Goal: Register for event/course

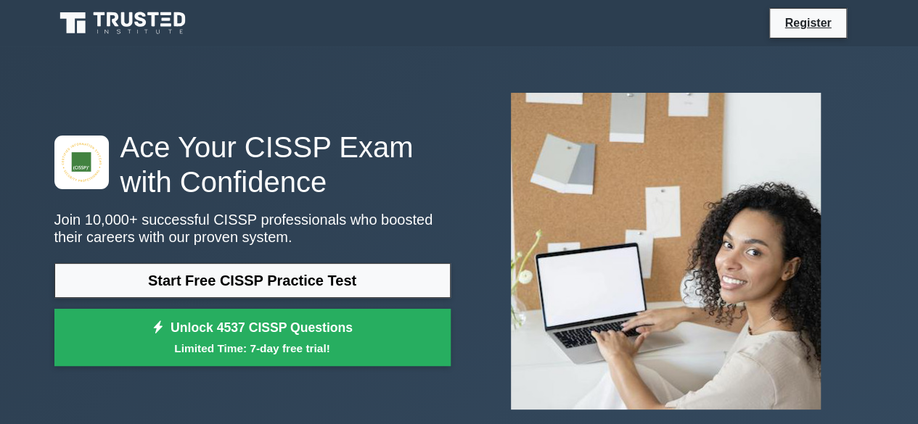
click at [799, 21] on link "Register" at bounding box center [807, 23] width 64 height 18
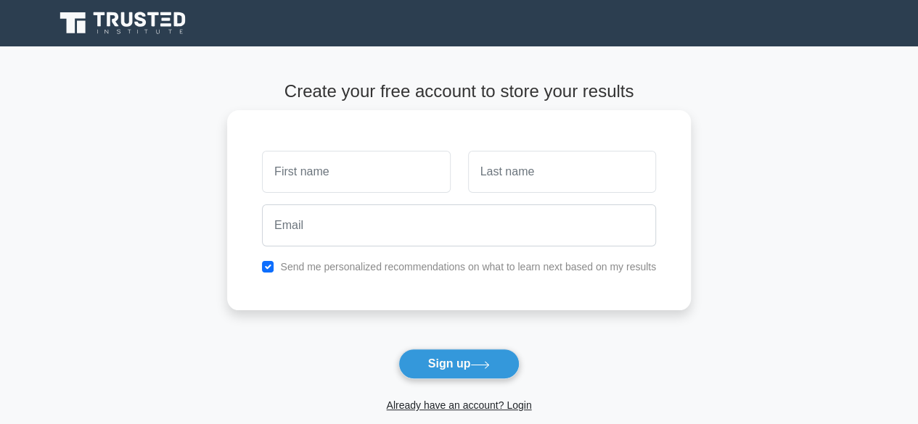
click at [393, 173] on input "text" at bounding box center [356, 172] width 188 height 42
type input "KAYIREBWA"
click at [517, 173] on input "text" at bounding box center [562, 172] width 188 height 42
type input "Cecile"
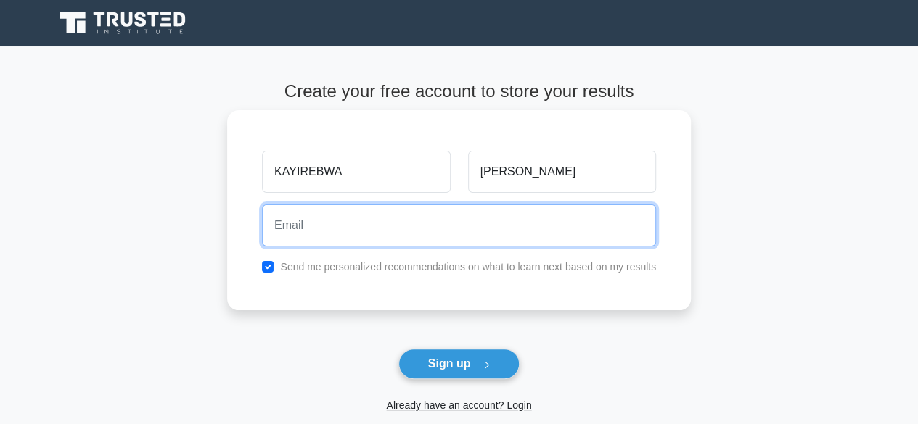
click at [336, 224] on input "email" at bounding box center [459, 226] width 394 height 42
type input "celestuskayirebwa@gmail.com"
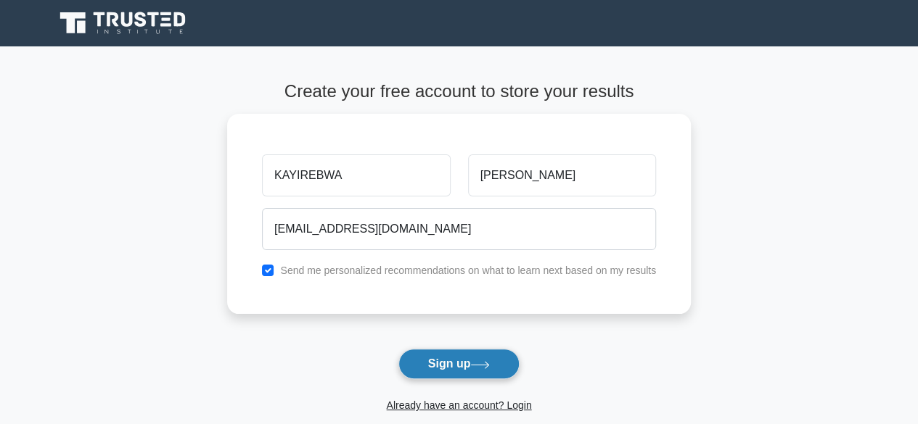
click at [454, 363] on button "Sign up" at bounding box center [459, 364] width 122 height 30
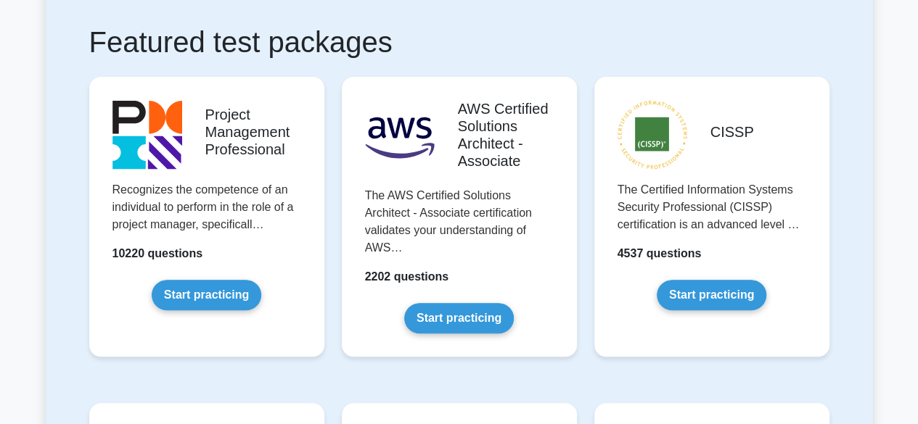
scroll to position [348, 0]
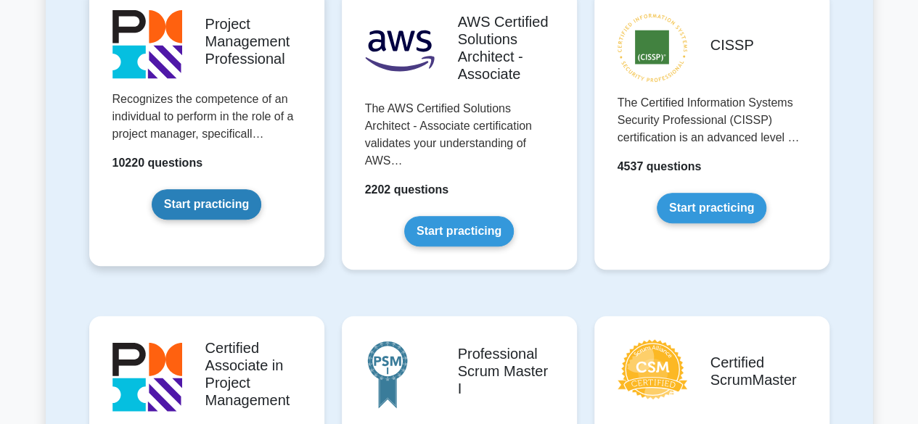
click at [215, 202] on link "Start practicing" at bounding box center [207, 204] width 110 height 30
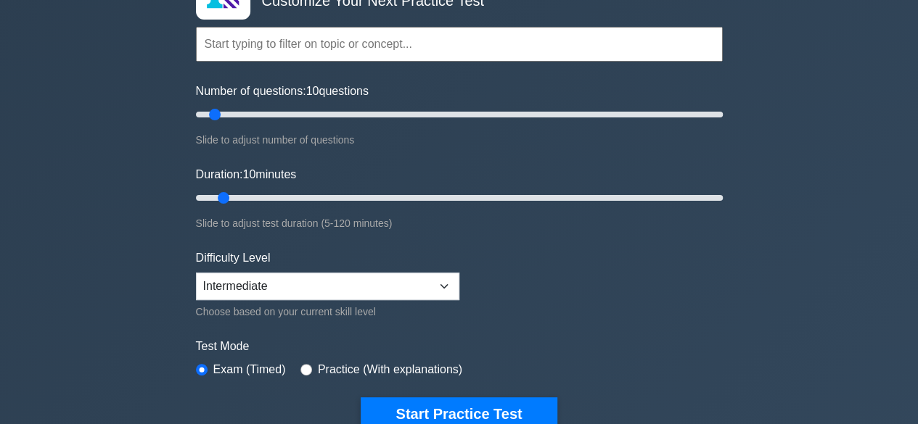
scroll to position [261, 0]
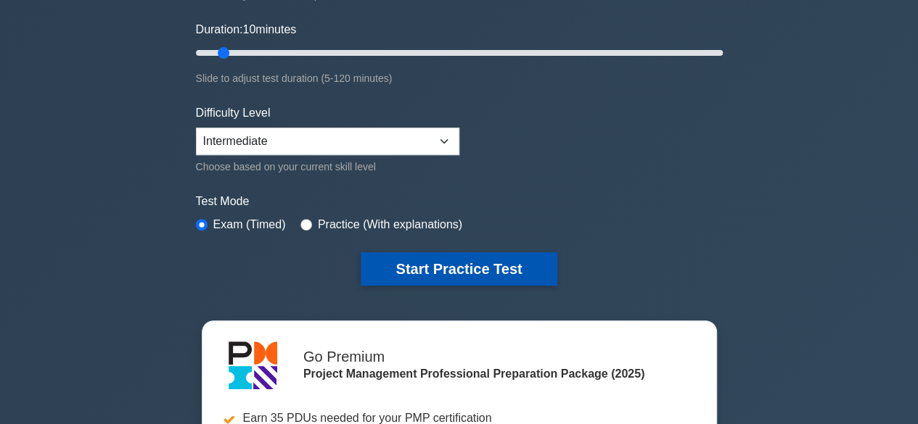
click at [445, 260] on button "Start Practice Test" at bounding box center [459, 268] width 196 height 33
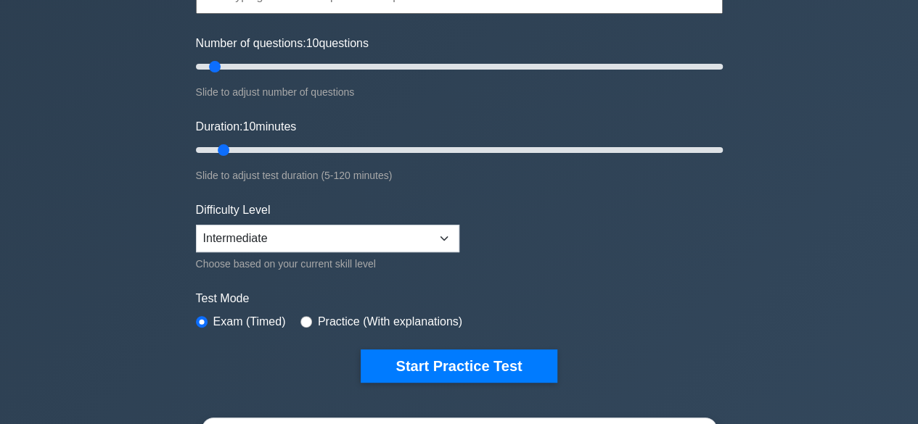
scroll to position [77, 0]
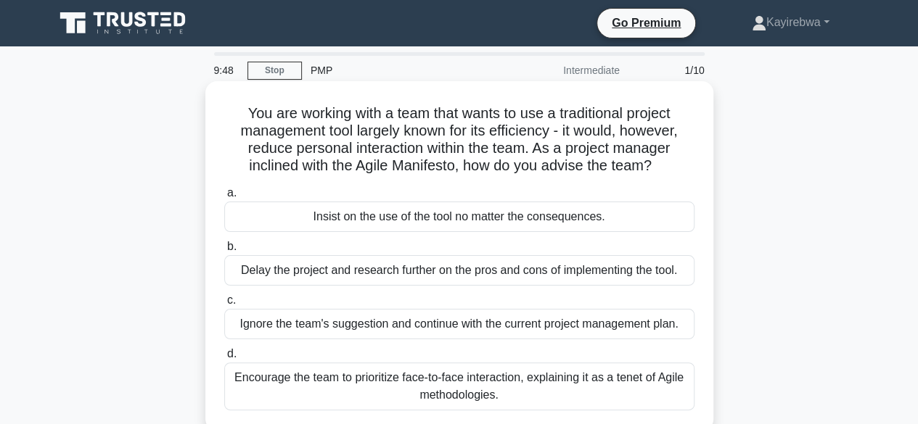
click at [344, 223] on div "Insist on the use of the tool no matter the consequences." at bounding box center [459, 217] width 470 height 30
click at [224, 198] on input "a. Insist on the use of the tool no matter the consequences." at bounding box center [224, 193] width 0 height 9
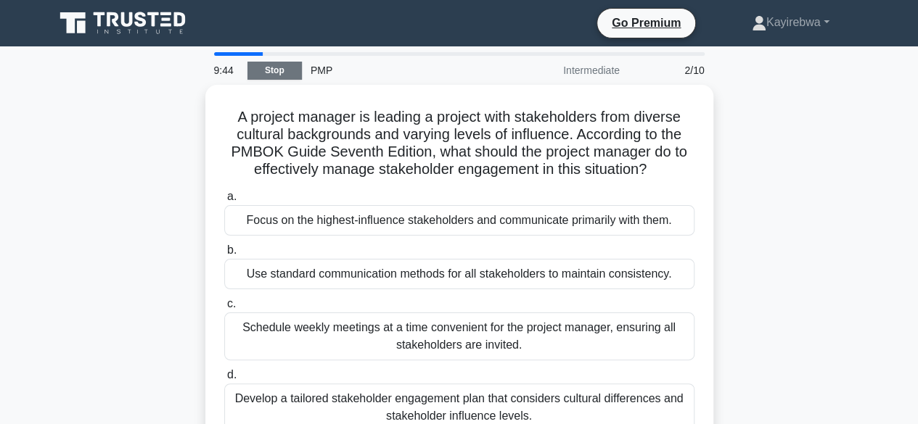
click at [276, 67] on link "Stop" at bounding box center [274, 71] width 54 height 18
